Goal: Information Seeking & Learning: Check status

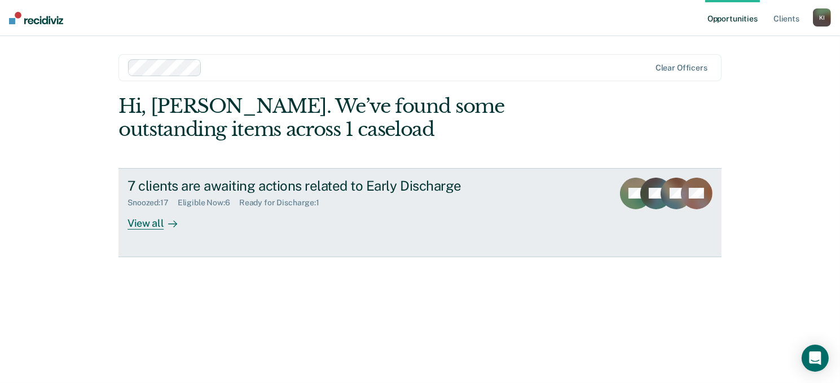
click at [142, 222] on div "View all" at bounding box center [159, 219] width 63 height 22
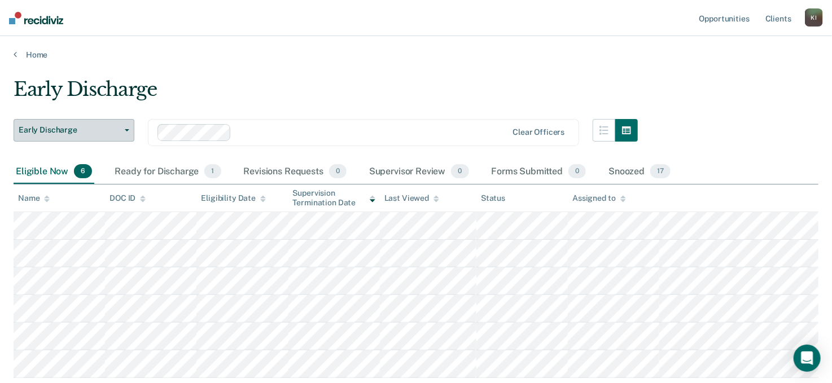
click at [125, 130] on icon "button" at bounding box center [127, 130] width 5 height 2
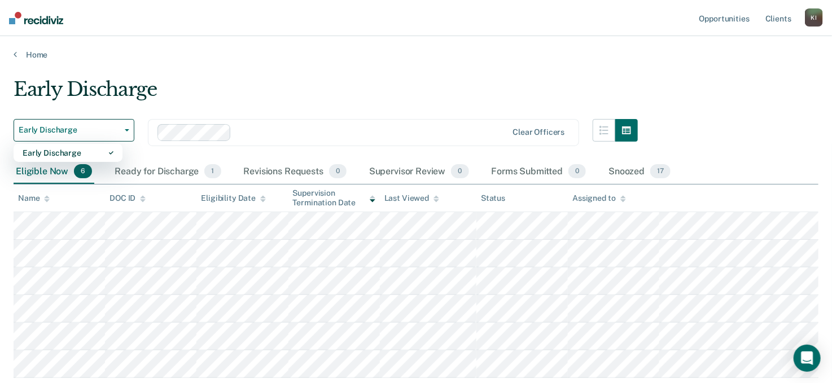
click at [180, 105] on div "Early Discharge" at bounding box center [326, 94] width 624 height 32
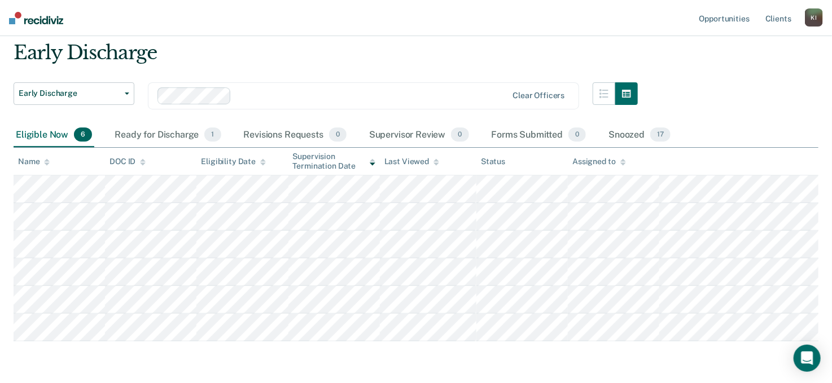
scroll to position [56, 0]
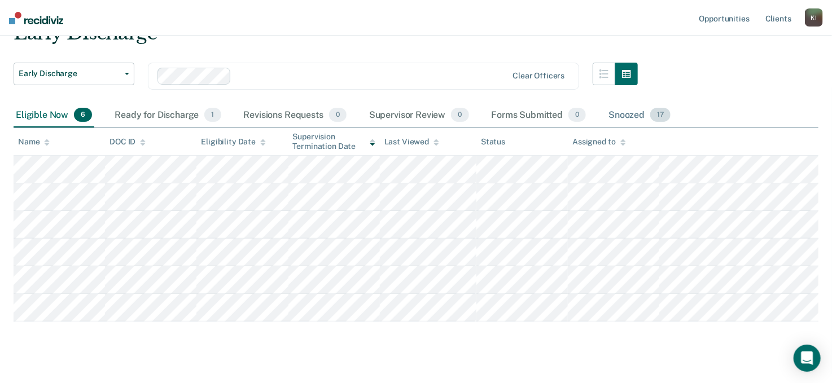
click at [638, 115] on div "Snoozed 17" at bounding box center [639, 115] width 67 height 25
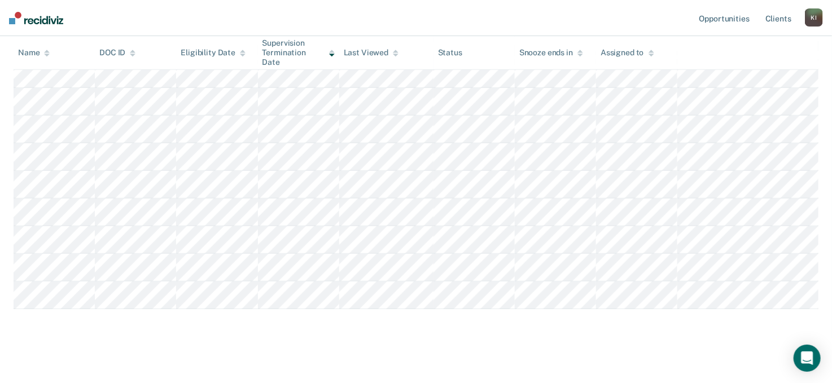
scroll to position [0, 0]
